Goal: Ask a question

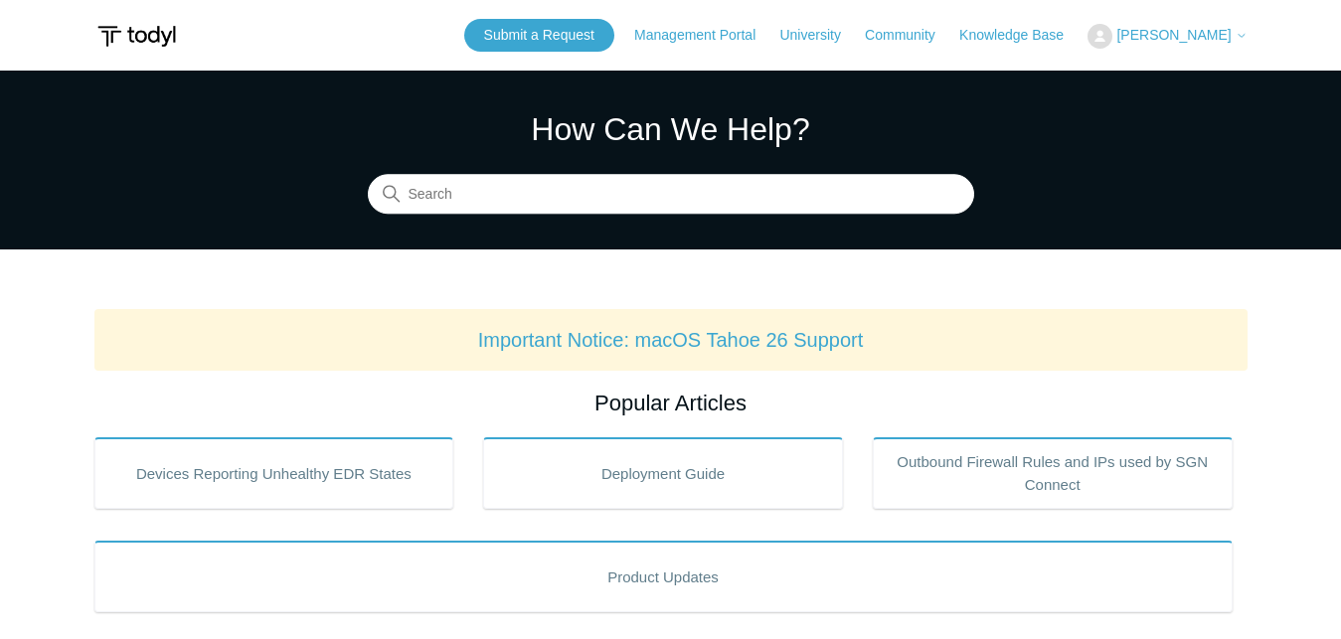
click at [1207, 28] on span "[PERSON_NAME]" at bounding box center [1173, 35] width 114 height 16
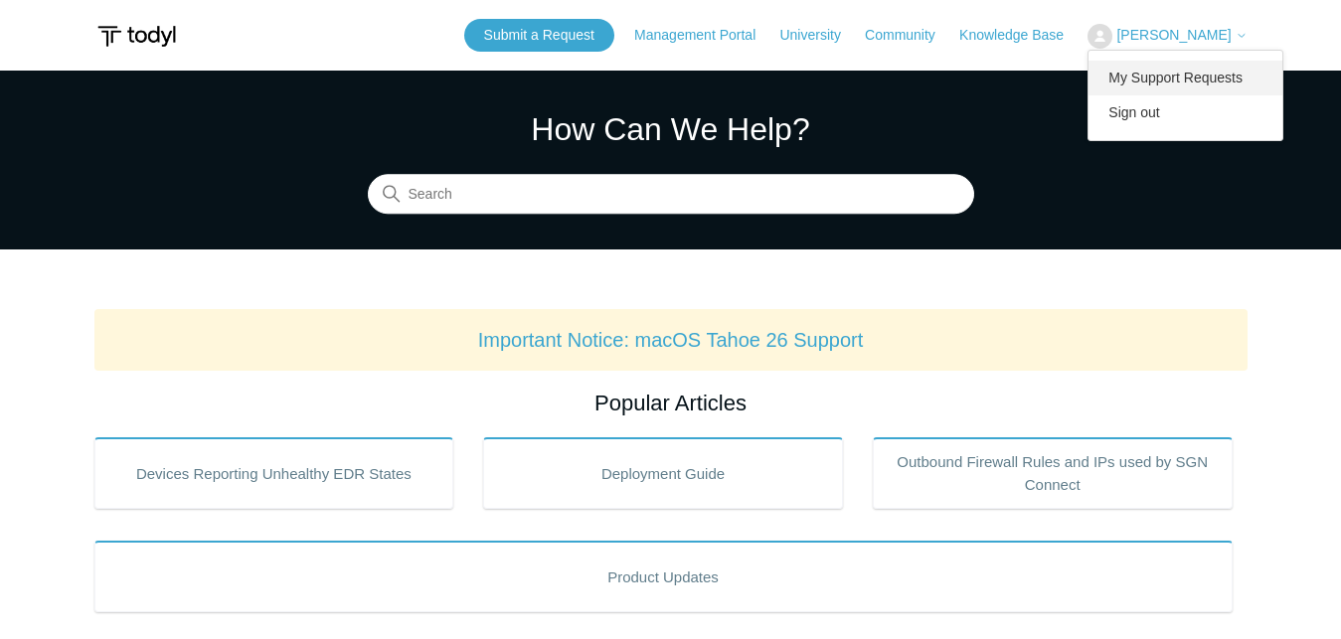
click at [1202, 72] on link "My Support Requests" at bounding box center [1185, 78] width 194 height 35
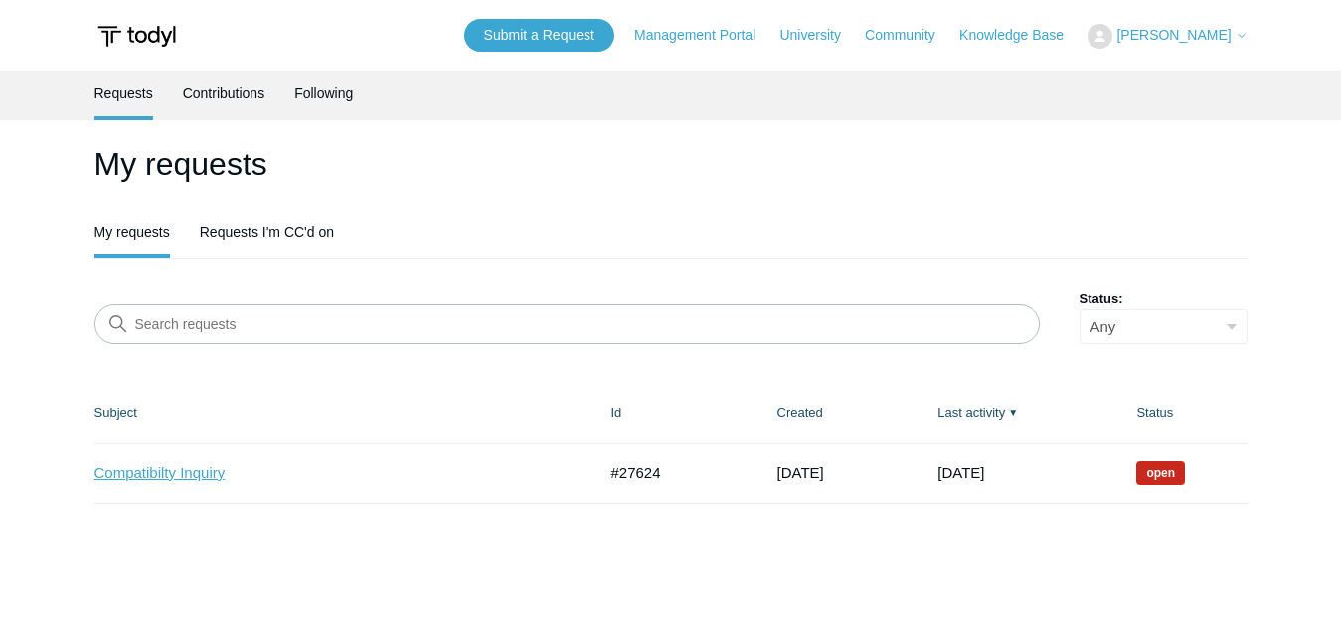
click at [174, 471] on link "Compatibilty Inquiry" at bounding box center [330, 473] width 472 height 23
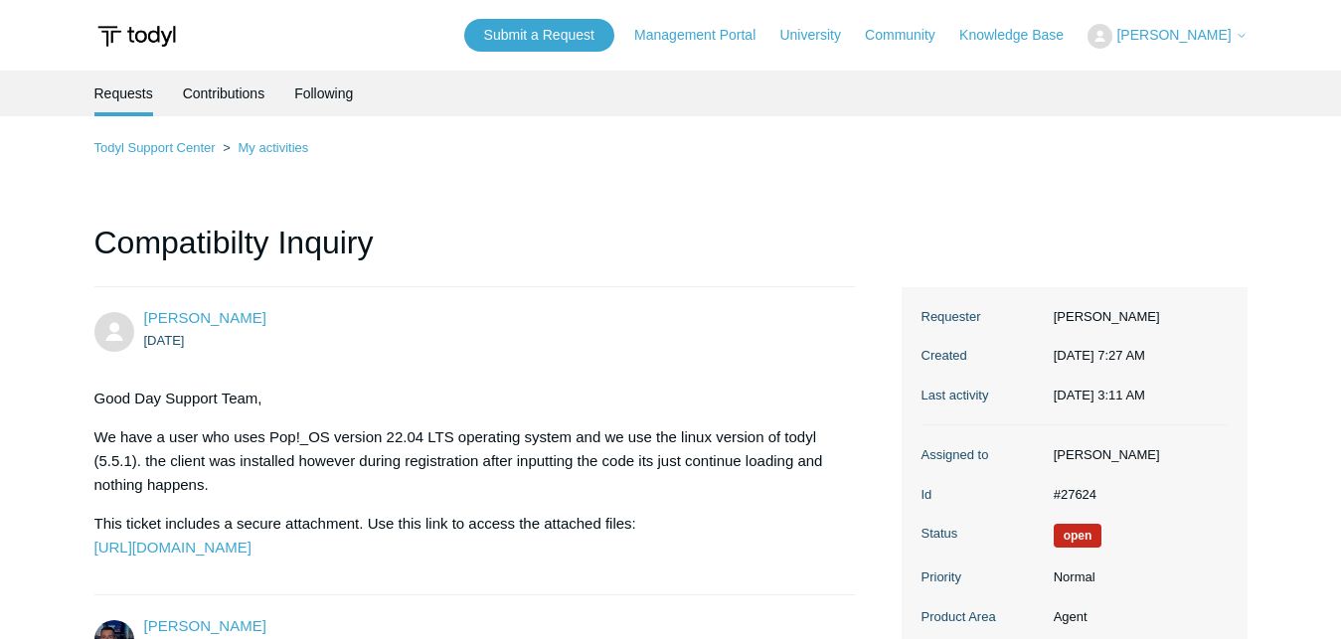
click at [310, 409] on p "Good Day Support Team," at bounding box center [464, 399] width 741 height 24
click at [1238, 38] on icon at bounding box center [1241, 36] width 12 height 12
click at [614, 45] on link "Submit a Request" at bounding box center [539, 35] width 150 height 33
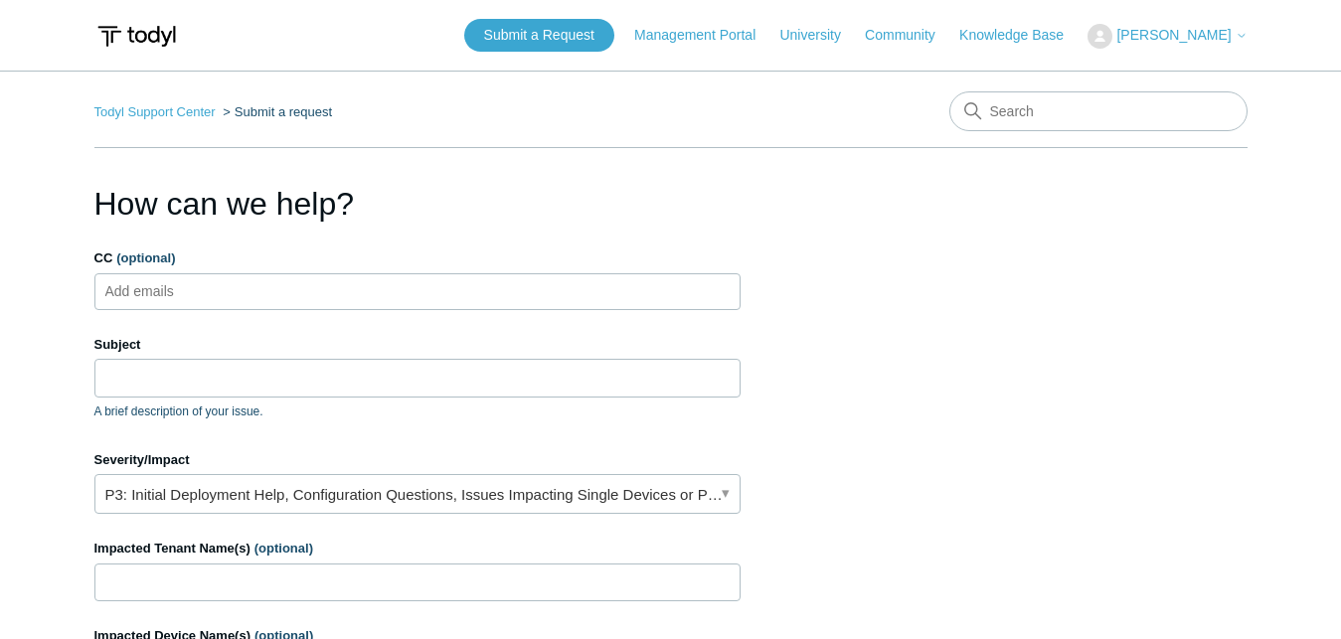
click at [627, 258] on label "CC (optional)" at bounding box center [417, 258] width 646 height 20
click at [216, 276] on input "CC (optional)" at bounding box center [156, 291] width 118 height 30
